Goal: Navigation & Orientation: Find specific page/section

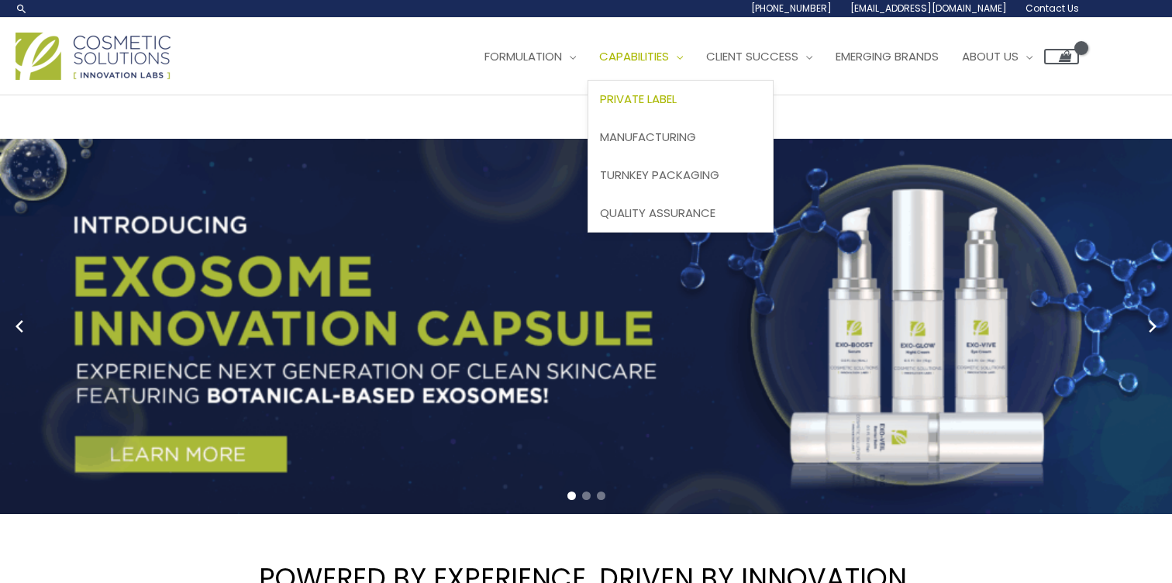
click at [654, 99] on span "Private Label" at bounding box center [638, 99] width 77 height 16
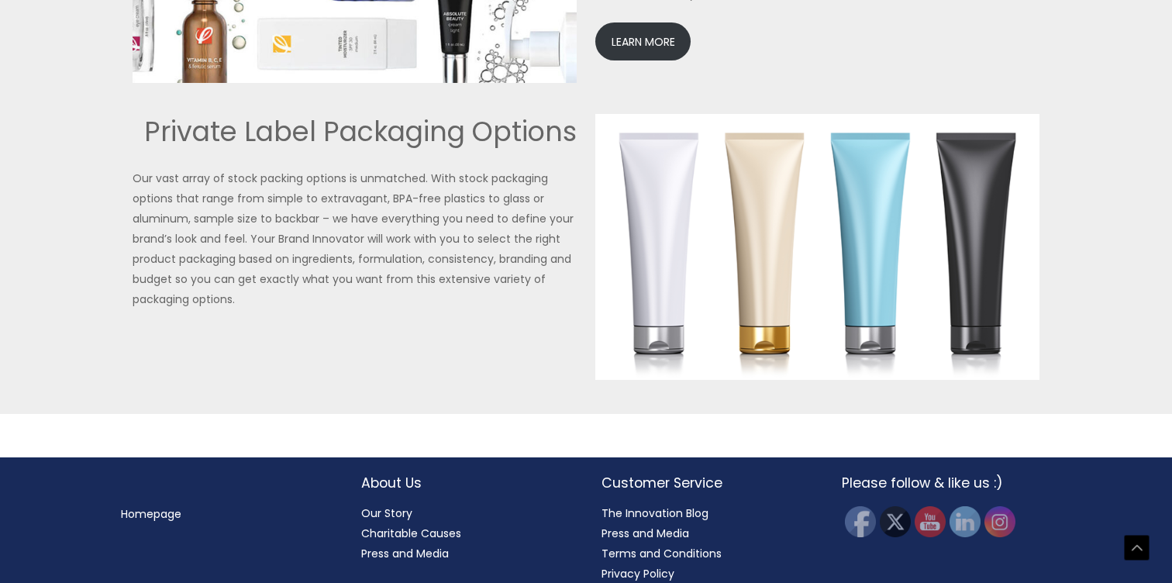
scroll to position [3662, 0]
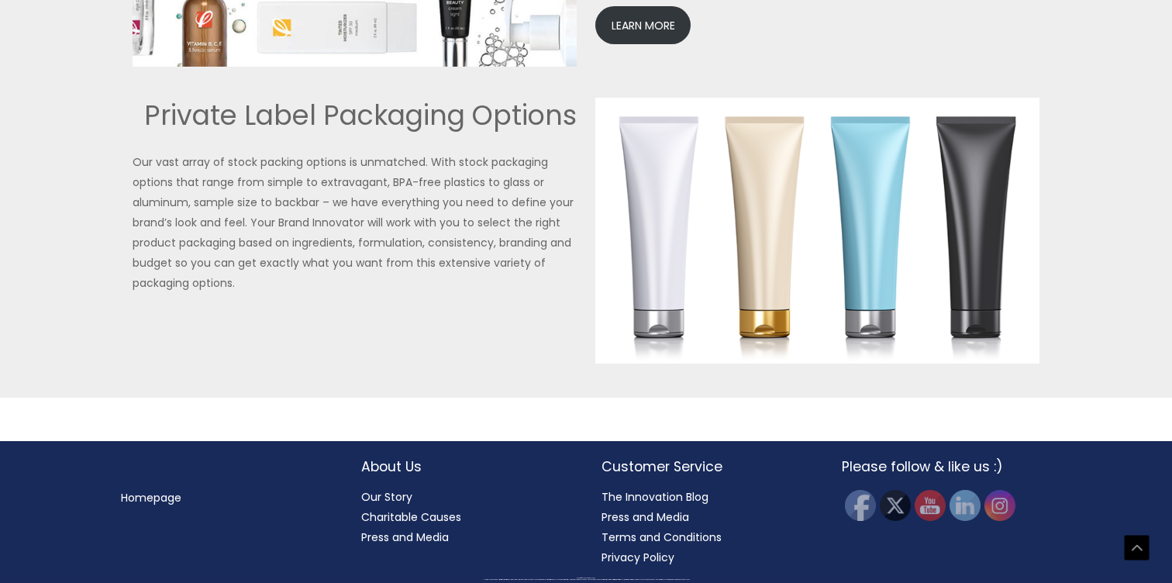
click at [404, 498] on link "Our Story" at bounding box center [386, 497] width 51 height 16
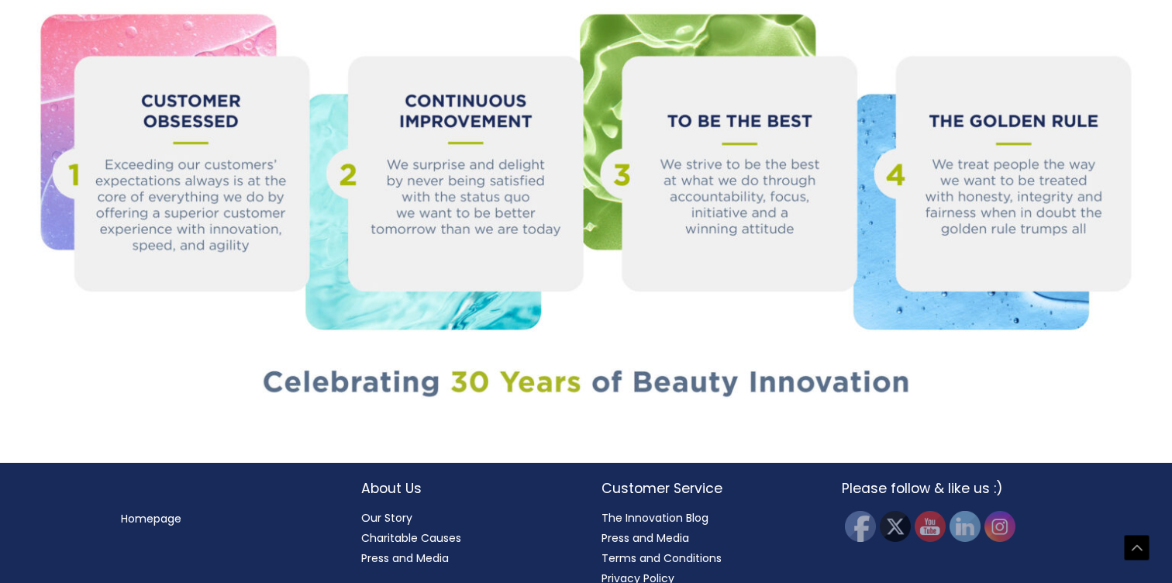
scroll to position [1716, 0]
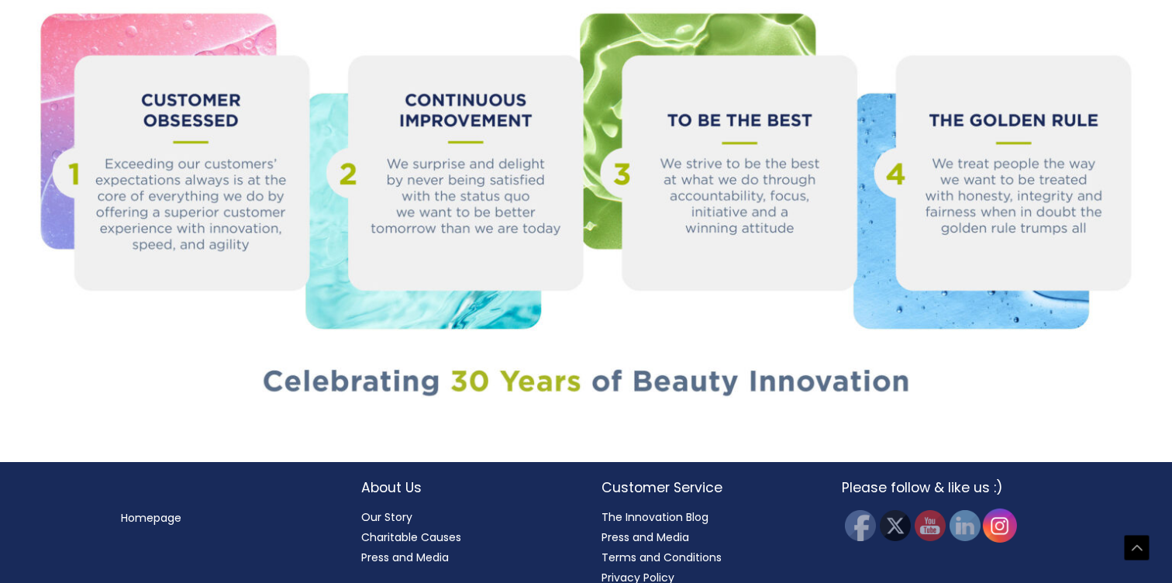
click at [1002, 509] on img at bounding box center [1000, 526] width 34 height 34
